Goal: Register for event/course

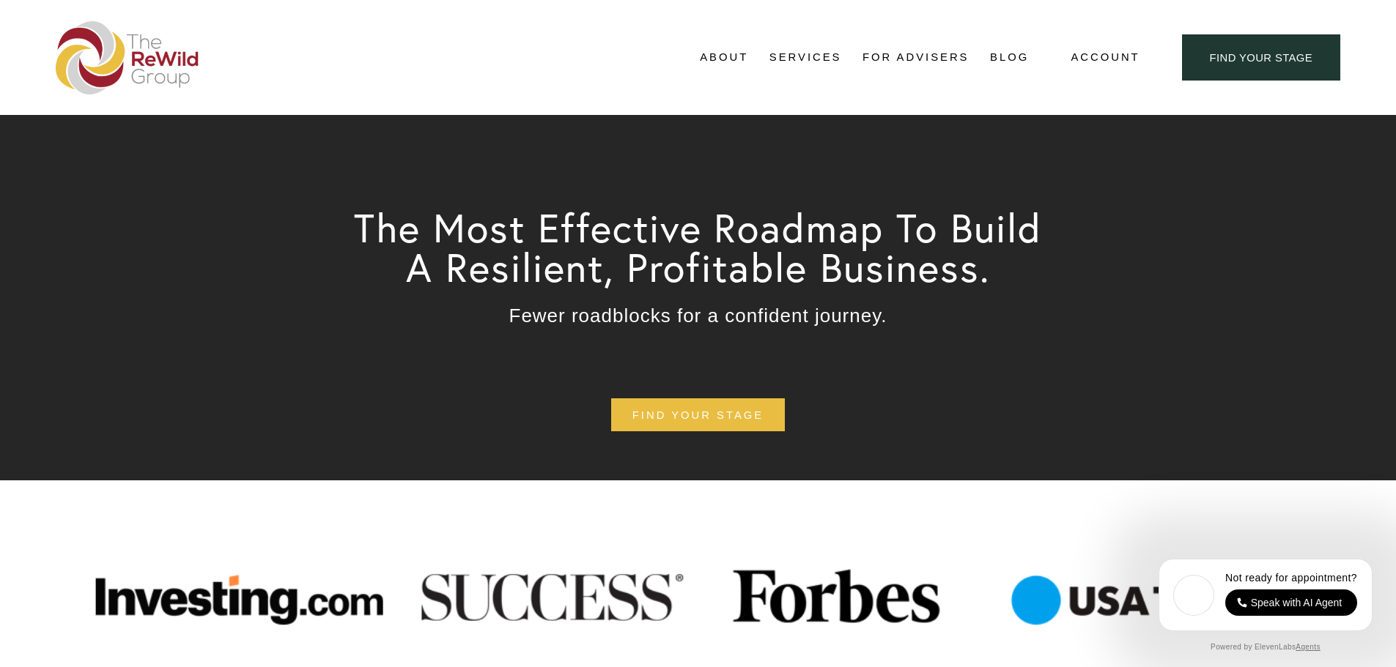
click at [0, 0] on span "Free Resources" at bounding box center [0, 0] width 0 height 0
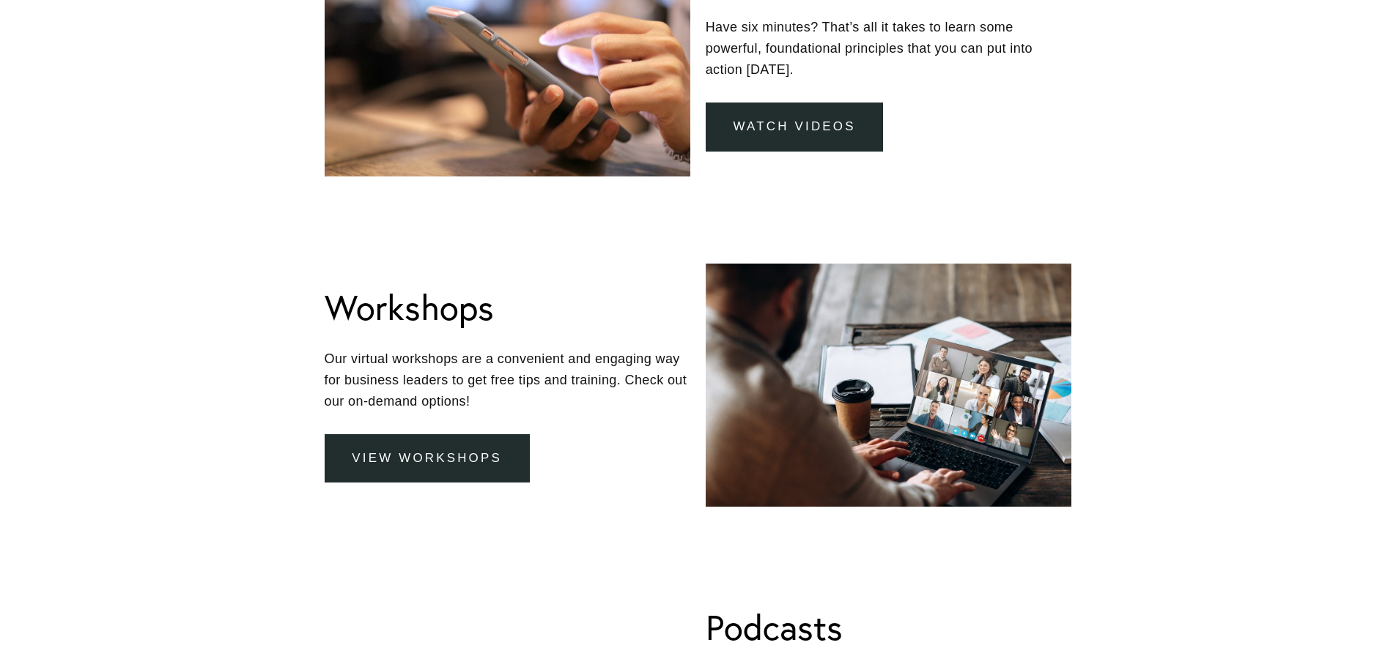
scroll to position [1392, 0]
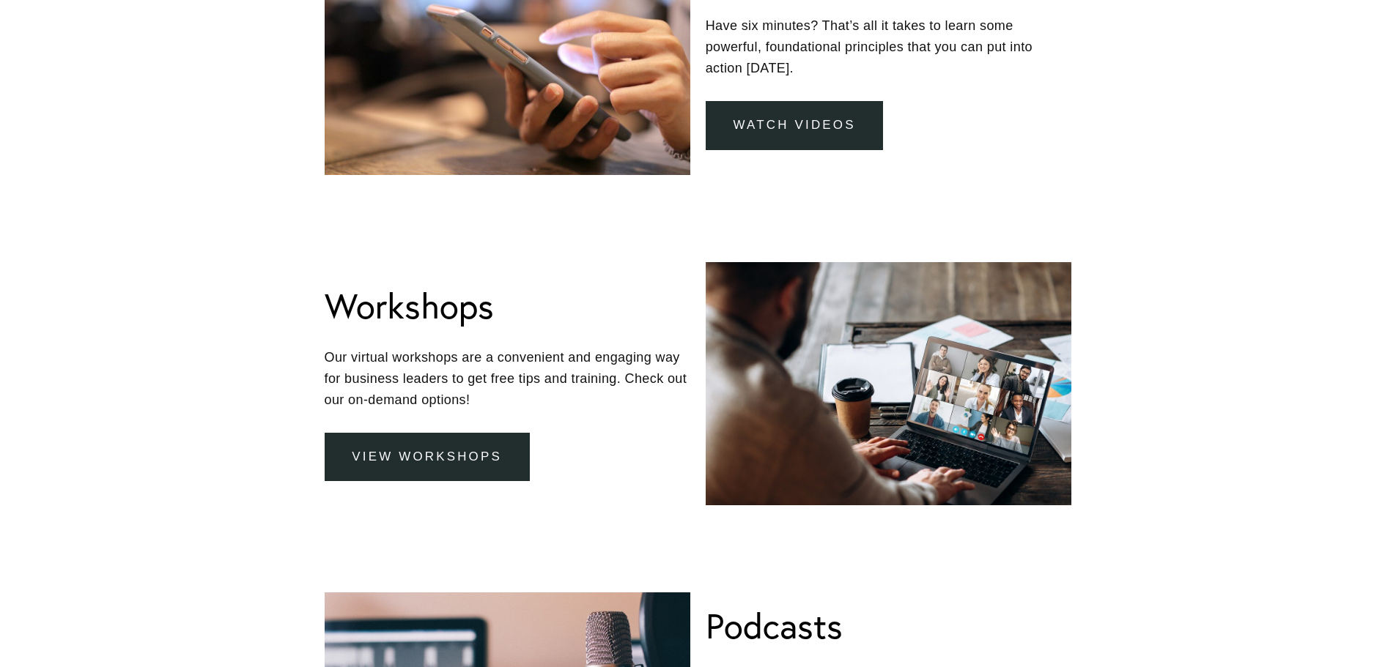
click at [485, 464] on link "view workshops" at bounding box center [427, 457] width 205 height 49
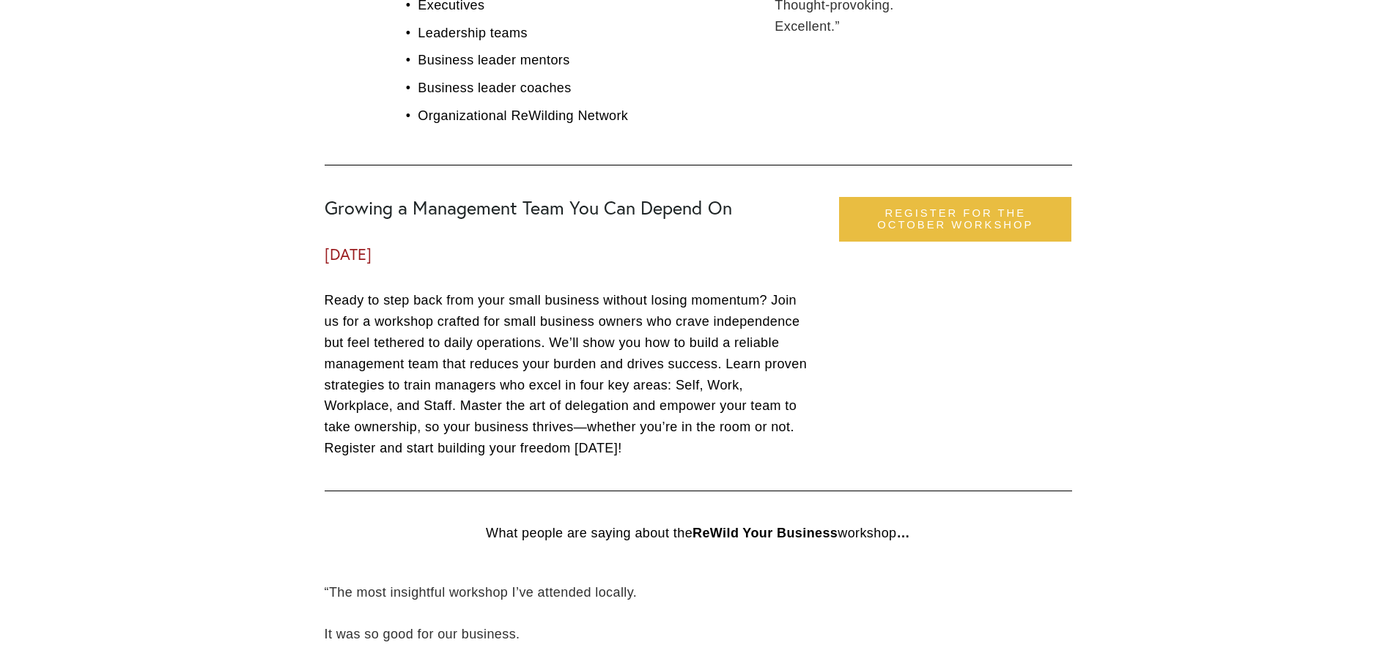
scroll to position [1465, 0]
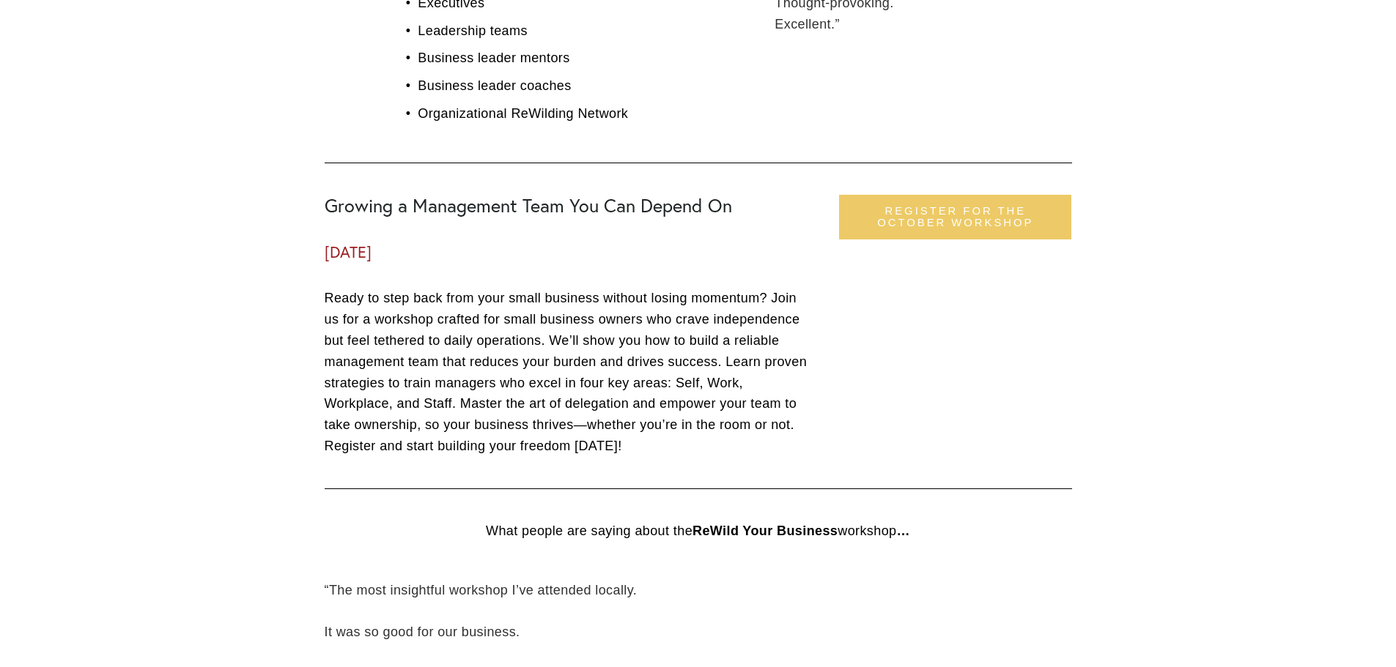
click at [970, 212] on link "register for the october workshop" at bounding box center [955, 217] width 232 height 45
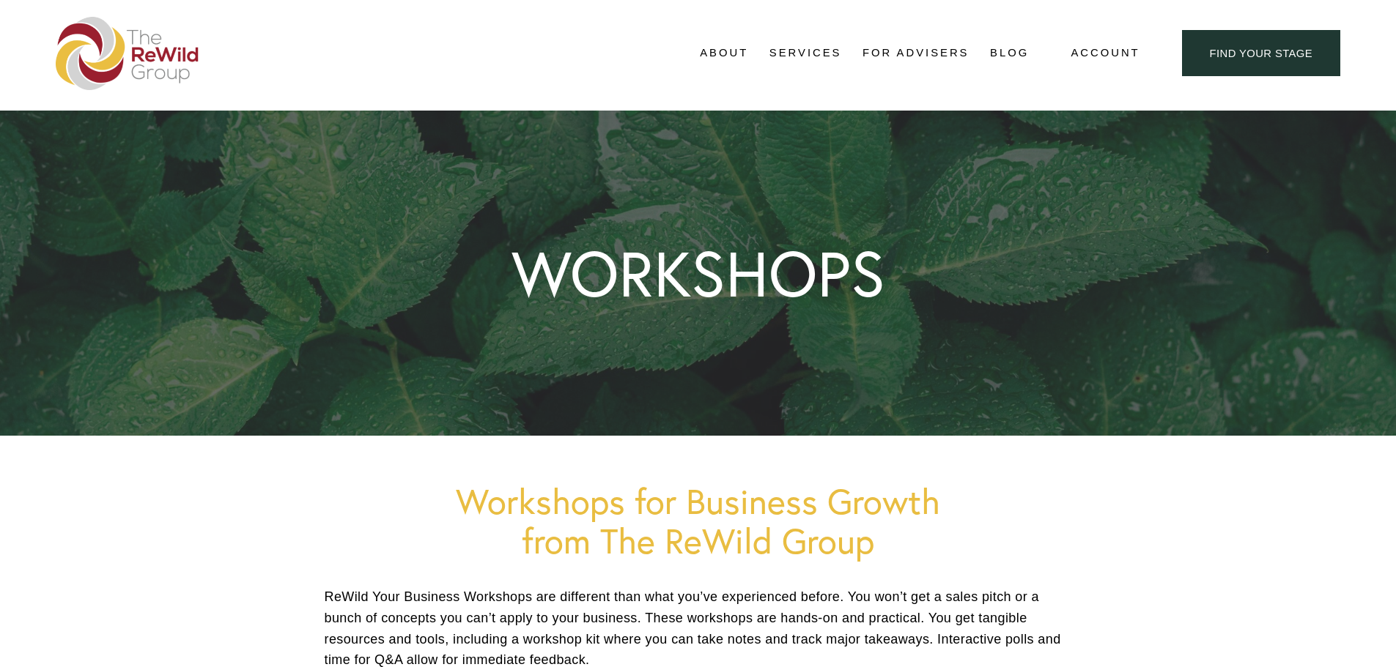
scroll to position [0, 0]
